Goal: Check status

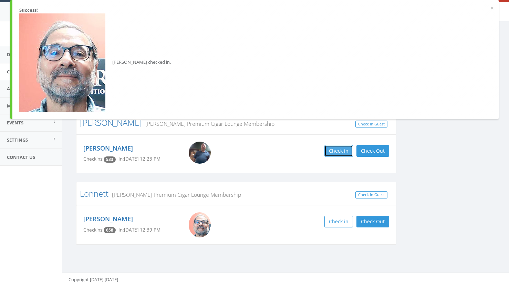
click at [337, 152] on button "Check in" at bounding box center [338, 151] width 29 height 12
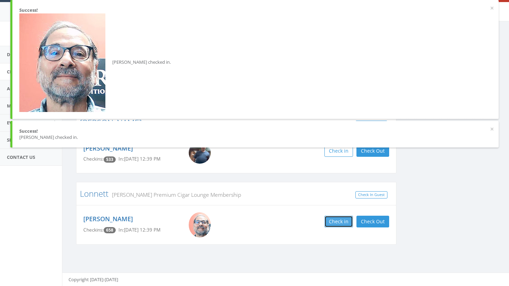
click at [348, 222] on button "Check in" at bounding box center [338, 222] width 29 height 12
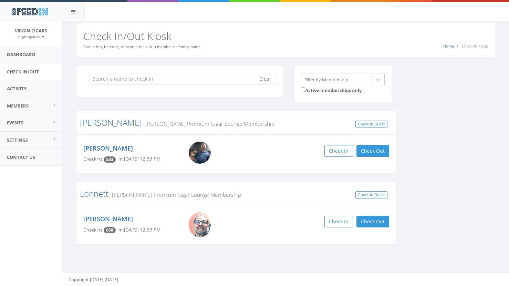
click at [114, 76] on input "search" at bounding box center [174, 79] width 172 height 12
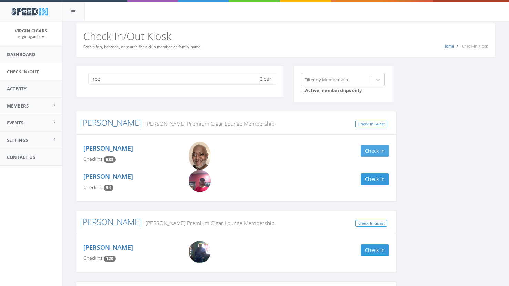
type input "ree"
click at [372, 149] on button "Check in" at bounding box center [375, 151] width 29 height 12
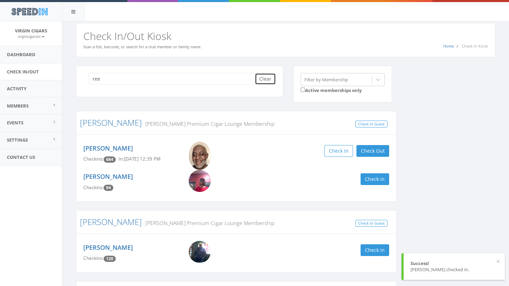
click at [266, 80] on button "Clear" at bounding box center [265, 79] width 21 height 12
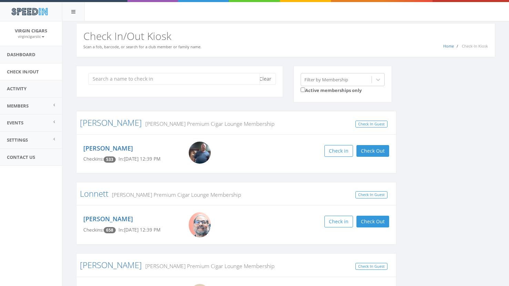
click at [120, 77] on input "search" at bounding box center [174, 79] width 172 height 12
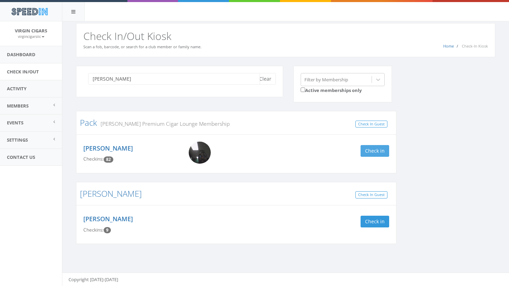
type input "[PERSON_NAME]"
click at [378, 151] on button "Check in" at bounding box center [375, 151] width 29 height 12
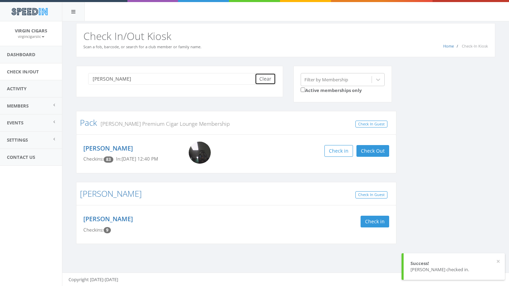
click at [267, 78] on button "Clear" at bounding box center [265, 79] width 21 height 12
